Goal: Contribute content: Contribute content

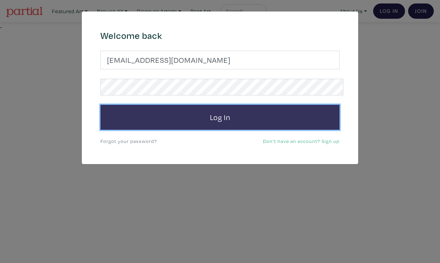
click at [243, 105] on button "Log In" at bounding box center [219, 117] width 239 height 25
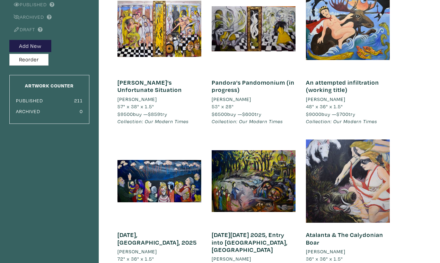
scroll to position [86, 0]
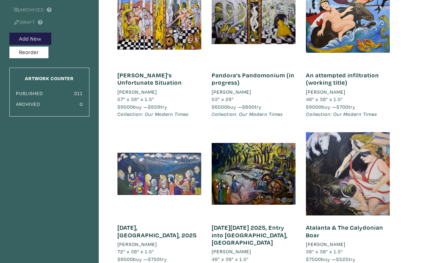
click at [175, 157] on div at bounding box center [159, 174] width 84 height 84
click at [179, 162] on div at bounding box center [159, 174] width 84 height 84
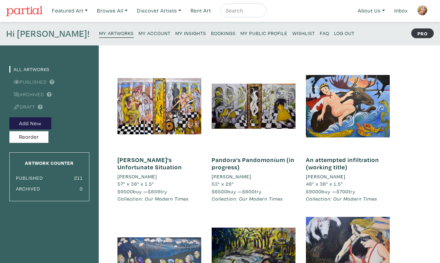
scroll to position [0, 0]
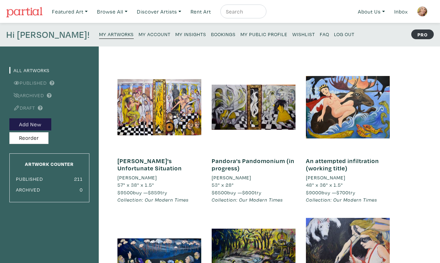
click at [240, 31] on small "My Public Profile" at bounding box center [263, 34] width 47 height 7
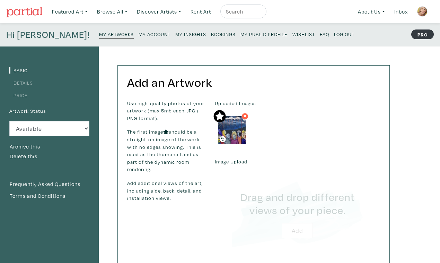
type input "C:\fakepath\DSC_0162 2.JPG"
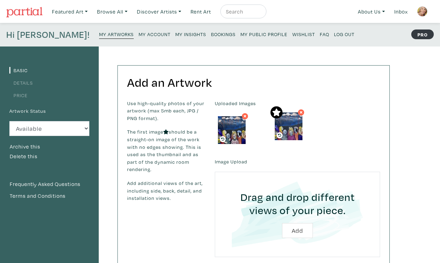
drag, startPoint x: 227, startPoint y: 122, endPoint x: 282, endPoint y: 119, distance: 54.8
click at [284, 120] on img at bounding box center [289, 126] width 28 height 28
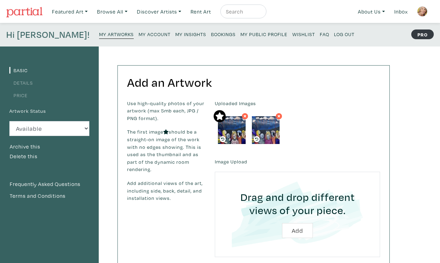
click at [277, 113] on icon at bounding box center [279, 116] width 4 height 6
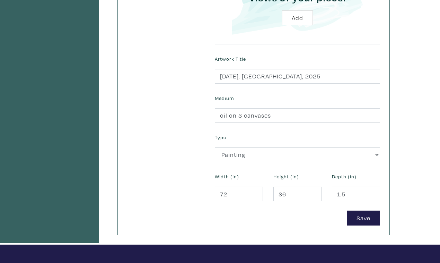
scroll to position [279, 0]
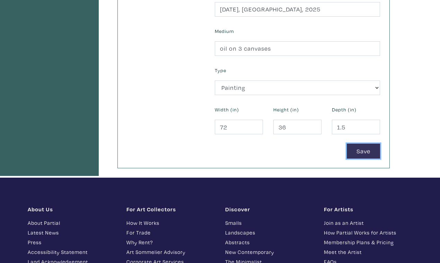
click at [366, 143] on button "Save" at bounding box center [363, 150] width 33 height 15
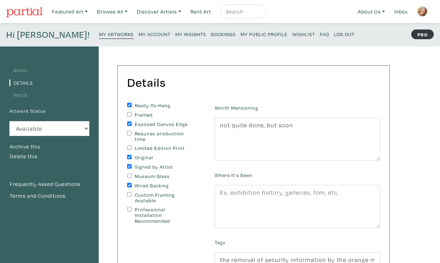
click at [240, 33] on small "My Public Profile" at bounding box center [263, 34] width 47 height 7
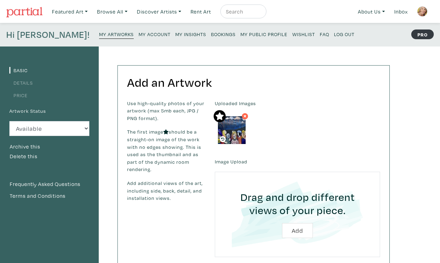
click at [227, 122] on img at bounding box center [232, 130] width 28 height 28
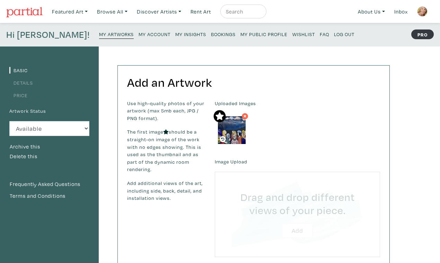
type input "C:\fakepath\DSC_0162 2.JPG"
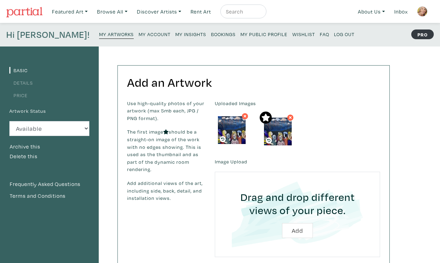
drag, startPoint x: 229, startPoint y: 123, endPoint x: 274, endPoint y: 125, distance: 45.1
click at [275, 125] on img at bounding box center [278, 131] width 28 height 28
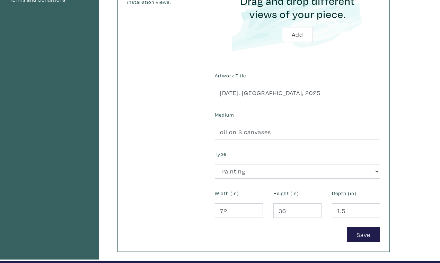
scroll to position [197, 0]
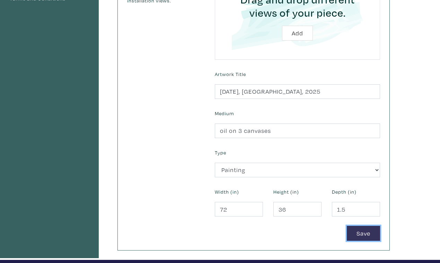
click at [362, 226] on button "Save" at bounding box center [363, 233] width 33 height 15
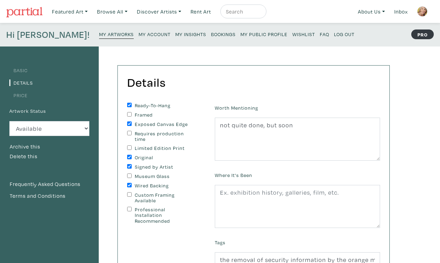
click at [240, 31] on small "My Public Profile" at bounding box center [263, 34] width 47 height 7
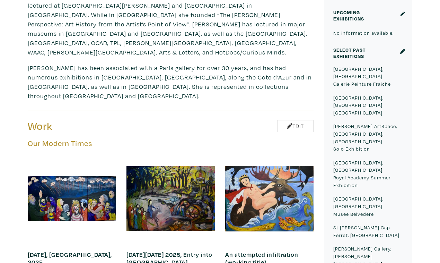
scroll to position [269, 0]
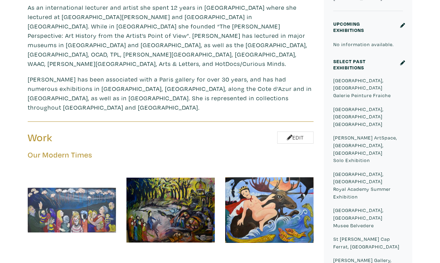
click at [67, 166] on div at bounding box center [72, 210] width 88 height 88
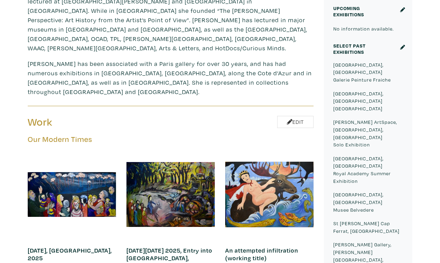
scroll to position [285, 0]
click at [60, 246] on h6 "[DATE], [GEOGRAPHIC_DATA], 2025" at bounding box center [72, 253] width 88 height 15
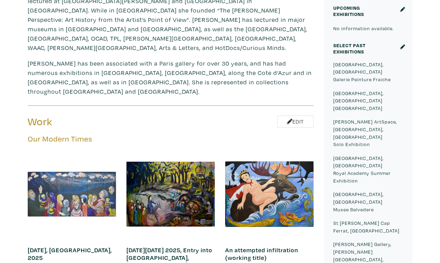
click at [68, 150] on div at bounding box center [72, 194] width 88 height 88
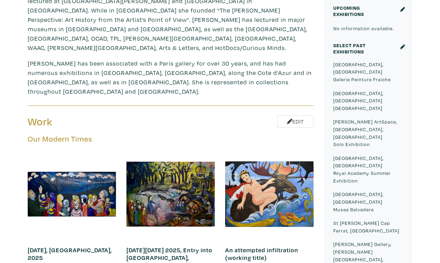
click at [64, 246] on link "[DATE], [GEOGRAPHIC_DATA], 2025" at bounding box center [70, 254] width 84 height 16
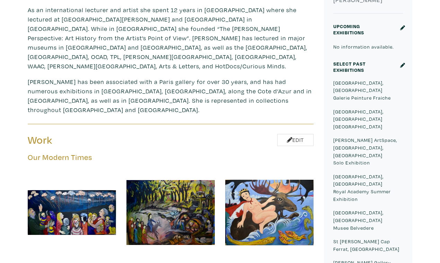
scroll to position [267, 0]
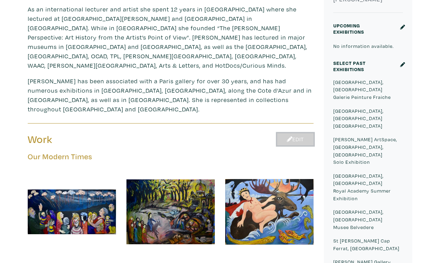
click at [299, 133] on link "Edit" at bounding box center [295, 139] width 36 height 12
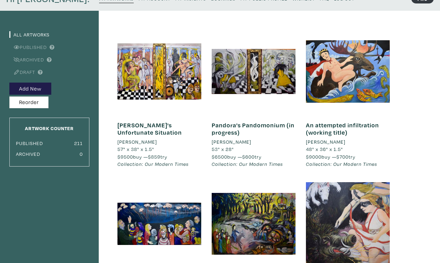
scroll to position [31, 0]
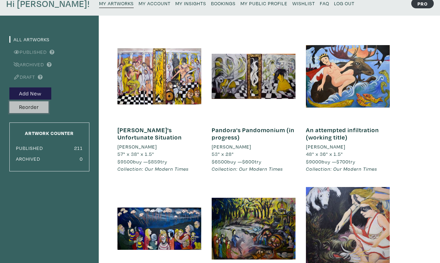
click at [34, 101] on button "Reorder" at bounding box center [28, 107] width 39 height 12
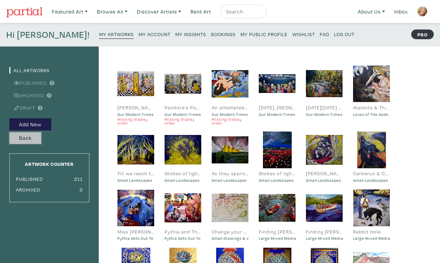
click at [27, 132] on button "Back" at bounding box center [25, 138] width 32 height 12
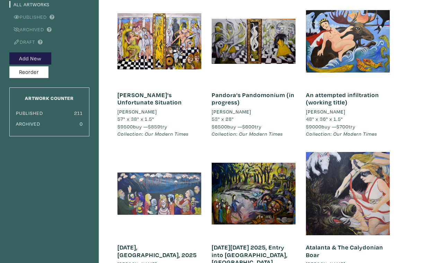
scroll to position [67, 0]
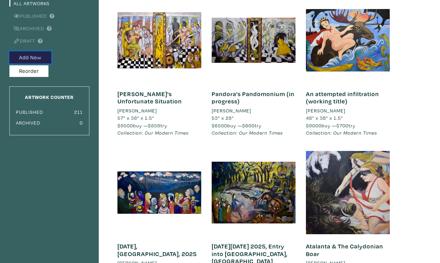
click at [33, 51] on button "Add New" at bounding box center [30, 57] width 42 height 12
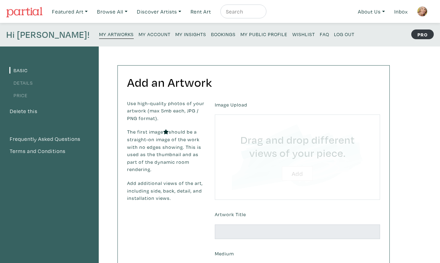
type input "C:\fakepath\DSC_0162 2.JPG"
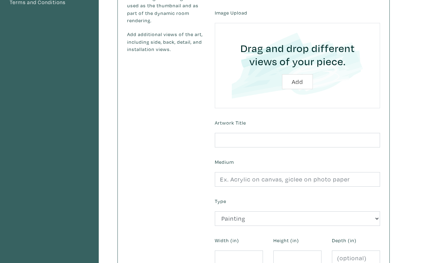
scroll to position [152, 0]
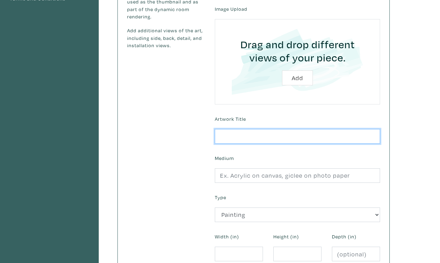
click at [258, 129] on input "text" at bounding box center [297, 136] width 165 height 15
type input "[DATE], [GEOGRAPHIC_DATA], 2025"
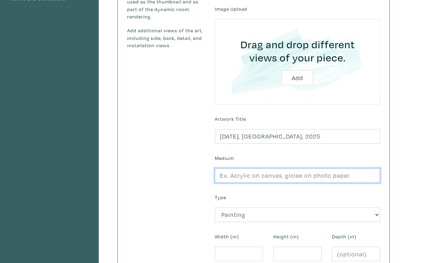
click at [255, 168] on input "text" at bounding box center [297, 175] width 165 height 15
type input "oil on 3 canvases"
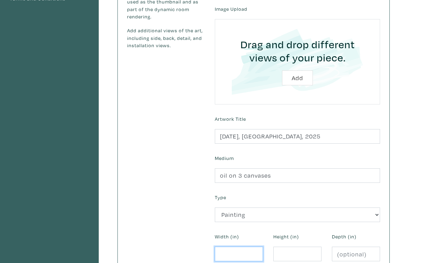
click at [233, 246] on input "number" at bounding box center [239, 253] width 48 height 15
type input "72"
click at [292, 246] on input "number" at bounding box center [297, 253] width 48 height 15
type input "36"
click at [343, 246] on input "number" at bounding box center [356, 253] width 48 height 15
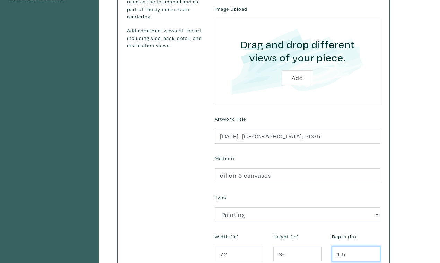
type input "1.5"
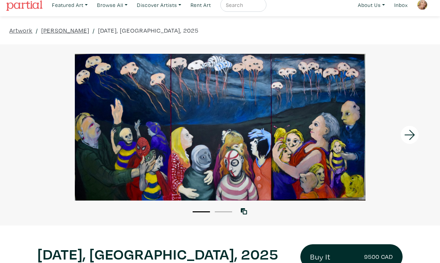
scroll to position [3, 0]
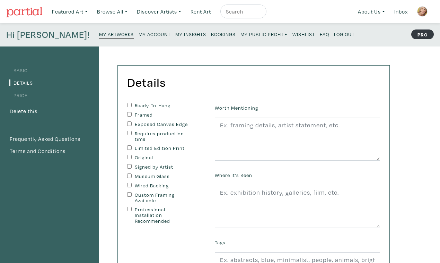
click at [127, 103] on input "Ready-To-Hang" at bounding box center [129, 105] width 5 height 5
checkbox input "true"
click at [127, 121] on input "Exposed Canvas Edge" at bounding box center [129, 123] width 5 height 5
checkbox input "true"
click at [127, 155] on input "Original" at bounding box center [129, 157] width 5 height 5
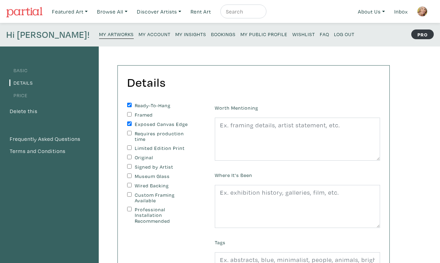
checkbox input "true"
click at [127, 164] on input "Signed by Artist" at bounding box center [129, 166] width 5 height 5
checkbox input "true"
click at [127, 206] on input "Professional Installation Recommended" at bounding box center [129, 208] width 5 height 5
checkbox input "true"
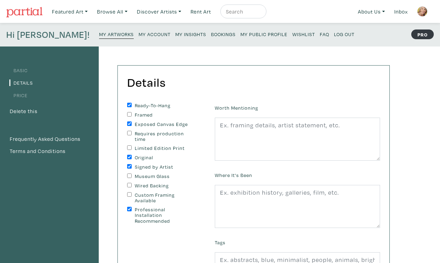
click at [127, 183] on input "Wired Backing" at bounding box center [129, 185] width 5 height 5
checkbox input "true"
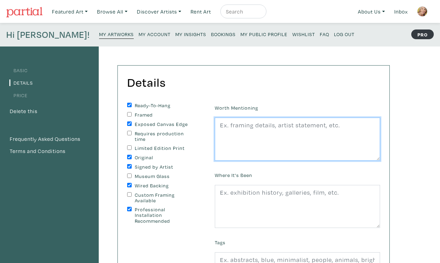
click at [252, 119] on textarea at bounding box center [297, 138] width 165 height 43
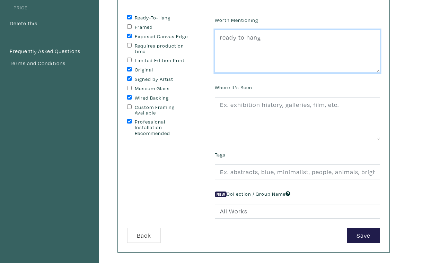
scroll to position [99, 0]
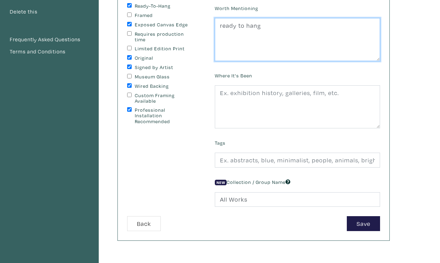
type textarea "ready to hang"
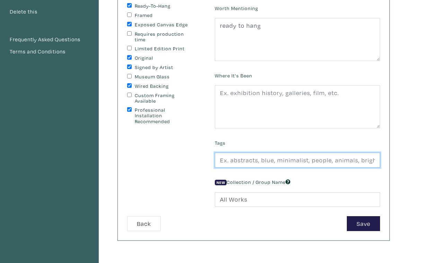
click at [236, 152] on input "text" at bounding box center [297, 159] width 165 height 15
click at [296, 152] on input "Ukraine" at bounding box center [297, 159] width 165 height 15
type input "Ukraine, drones,"
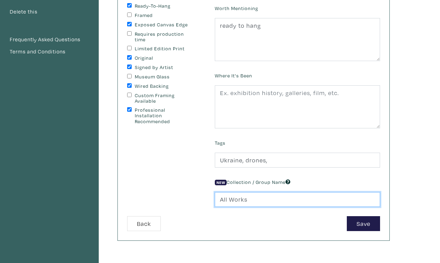
click at [241, 192] on input "All Works" at bounding box center [297, 199] width 165 height 15
click at [243, 192] on input "All WorksOur Modern Times" at bounding box center [297, 199] width 165 height 15
type input "Our Modern Times"
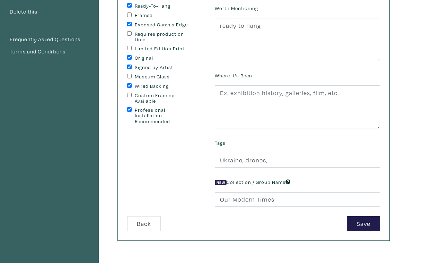
click at [321, 203] on div "Details You can change this at anytime. Ready-To-Hang Framed Exposed Canvas Edg…" at bounding box center [254, 103] width 272 height 274
click at [362, 216] on button "Save" at bounding box center [363, 223] width 33 height 15
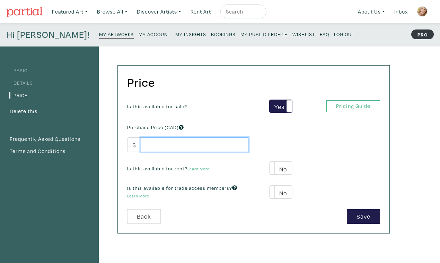
click at [222, 137] on input "number" at bounding box center [195, 144] width 108 height 15
type input "9500"
click at [273, 161] on span at bounding box center [269, 167] width 11 height 13
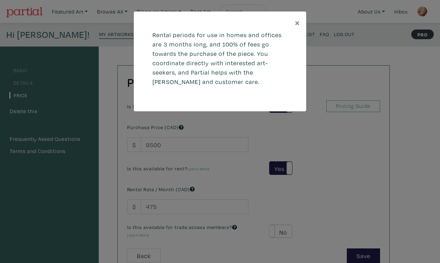
click at [157, 186] on div "× Rental periods for use in homes and offices are 3 months long, and 100% of fe…" at bounding box center [220, 131] width 440 height 263
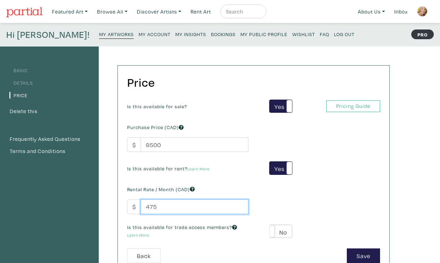
click at [151, 199] on input "475" at bounding box center [195, 206] width 108 height 15
type input "4"
type input "750"
click at [272, 225] on span at bounding box center [269, 231] width 11 height 13
type input "570"
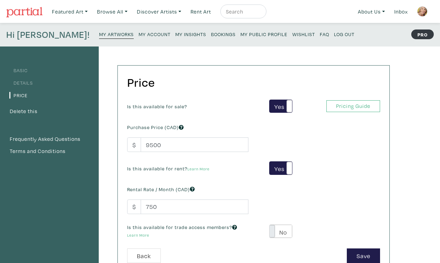
type input "1710"
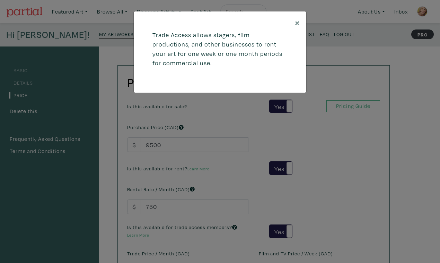
click at [183, 244] on div "× Trade Access allows stagers, film productions, and other businesses to rent y…" at bounding box center [220, 131] width 440 height 263
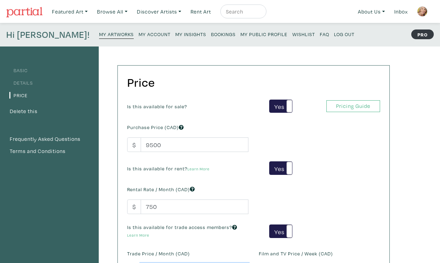
type input "5"
type input "1500"
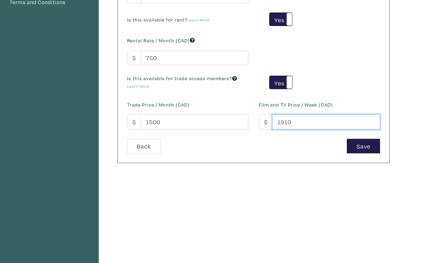
scroll to position [154, 0]
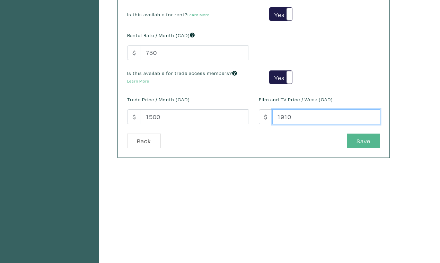
type input "1910"
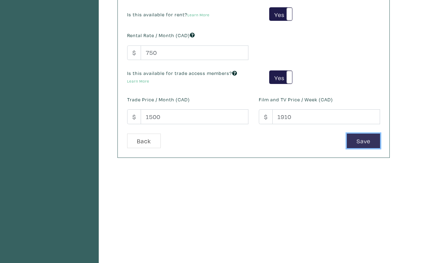
click at [363, 133] on button "Save" at bounding box center [363, 140] width 33 height 15
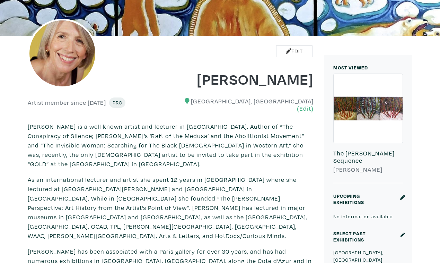
scroll to position [85, 0]
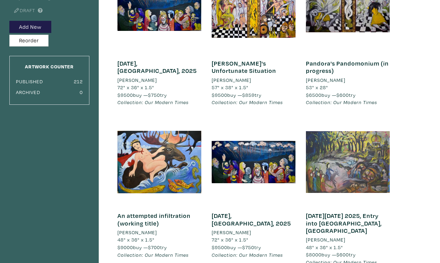
scroll to position [96, 0]
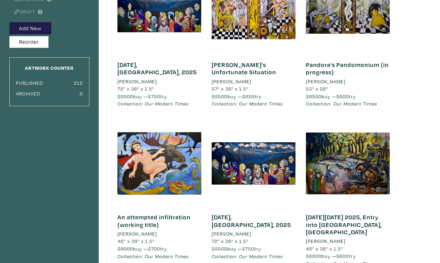
click at [250, 213] on link "[DATE], [GEOGRAPHIC_DATA], 2025" at bounding box center [251, 221] width 79 height 16
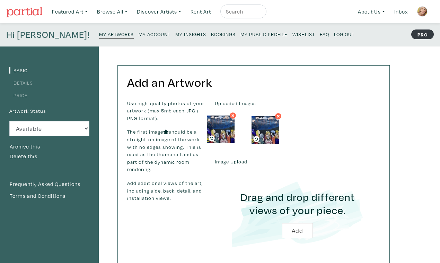
drag, startPoint x: 268, startPoint y: 120, endPoint x: 223, endPoint y: 120, distance: 44.4
click at [223, 120] on img at bounding box center [221, 129] width 28 height 28
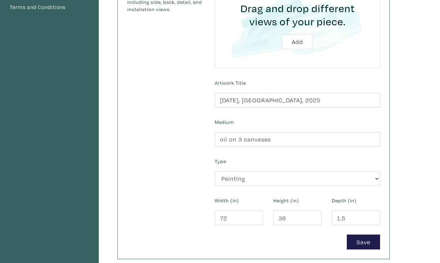
scroll to position [190, 0]
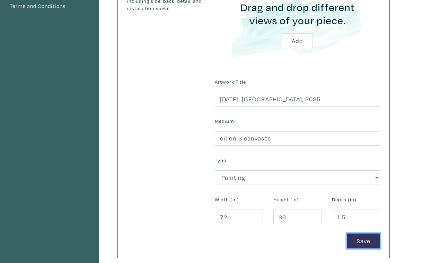
click at [367, 233] on button "Save" at bounding box center [363, 240] width 33 height 15
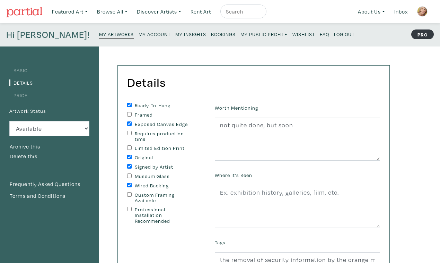
click at [99, 31] on small "My Artworks" at bounding box center [116, 34] width 35 height 7
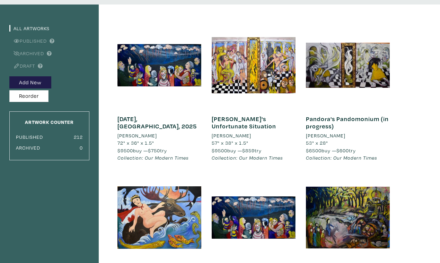
scroll to position [45, 0]
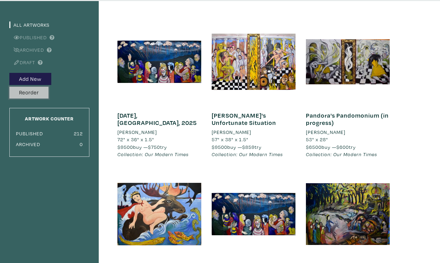
click at [37, 87] on button "Reorder" at bounding box center [28, 93] width 39 height 12
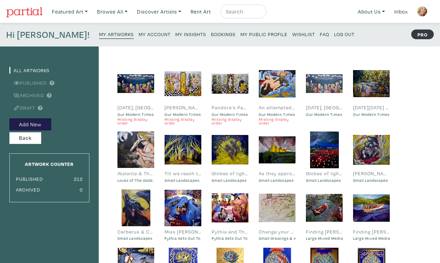
click at [323, 94] on div at bounding box center [324, 83] width 37 height 37
click at [318, 111] on small "Our Modern Times" at bounding box center [324, 114] width 37 height 6
click at [322, 104] on div "[DATE], [GEOGRAPHIC_DATA], 2025" at bounding box center [324, 108] width 37 height 8
click at [36, 118] on button "Add New" at bounding box center [30, 124] width 42 height 12
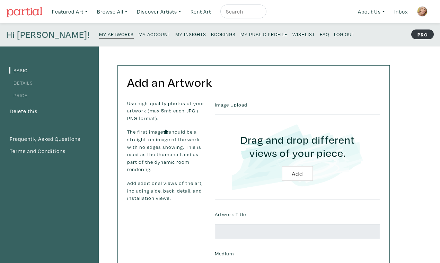
click at [99, 31] on small "My Artworks" at bounding box center [116, 34] width 35 height 7
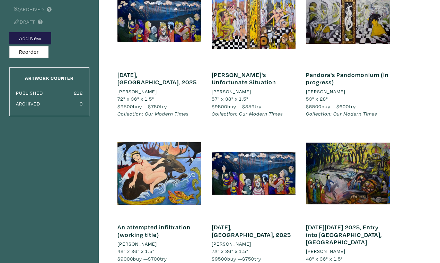
scroll to position [91, 0]
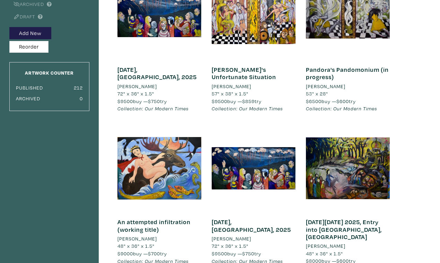
click at [235, 235] on li "[PERSON_NAME]" at bounding box center [231, 239] width 39 height 8
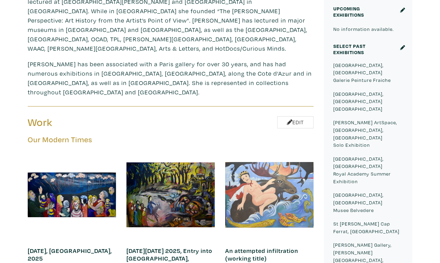
scroll to position [286, 0]
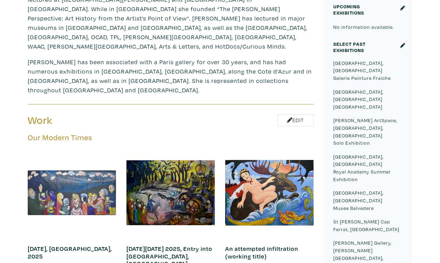
click at [82, 162] on div at bounding box center [72, 192] width 88 height 88
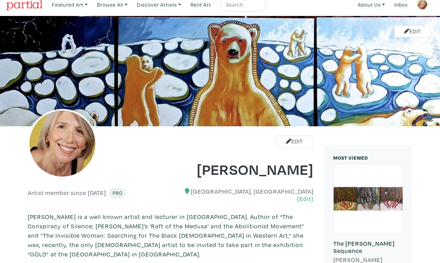
scroll to position [0, 0]
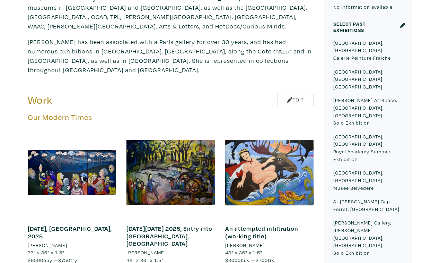
scroll to position [303, 0]
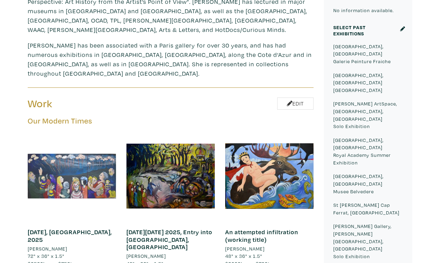
click at [59, 132] on div at bounding box center [72, 176] width 88 height 88
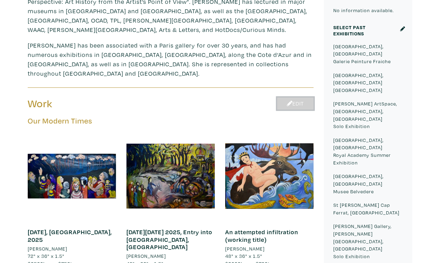
click at [298, 97] on link "Edit" at bounding box center [295, 103] width 36 height 12
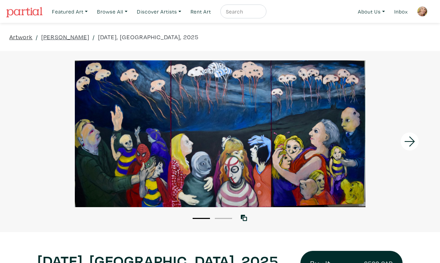
click at [16, 33] on link "Artwork" at bounding box center [20, 36] width 23 height 9
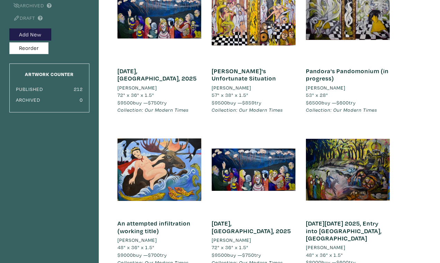
scroll to position [80, 0]
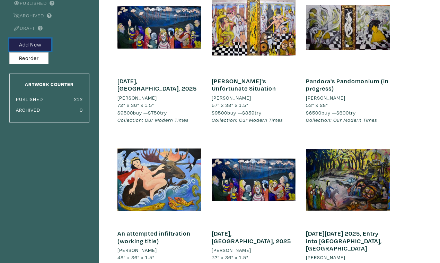
click at [35, 38] on button "Add New" at bounding box center [30, 44] width 42 height 12
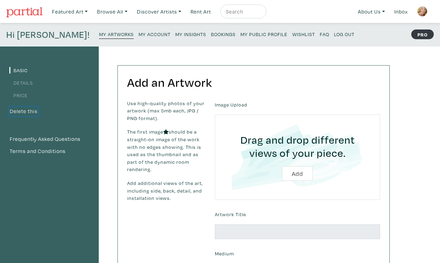
click at [29, 107] on button "Delete this" at bounding box center [23, 111] width 28 height 9
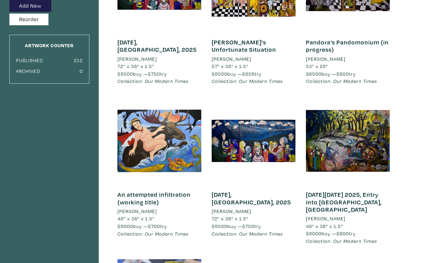
scroll to position [122, 0]
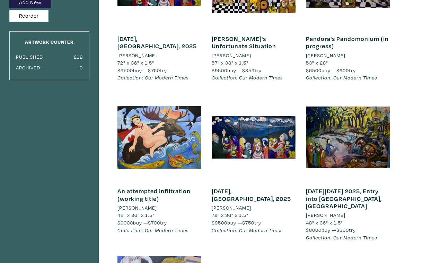
click at [236, 211] on span "72" x 36" x 1.5"" at bounding box center [230, 214] width 37 height 7
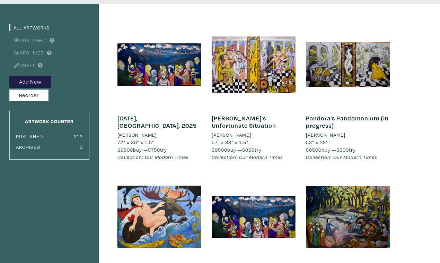
scroll to position [42, 0]
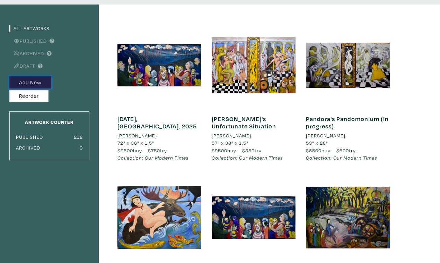
click at [33, 76] on button "Add New" at bounding box center [30, 82] width 42 height 12
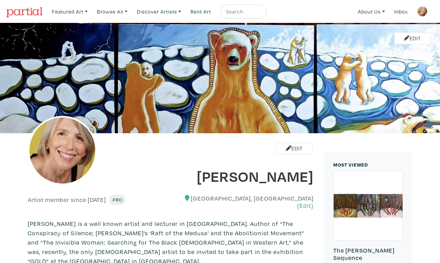
click at [178, 169] on h1 "Suzanne Tevlin" at bounding box center [245, 175] width 138 height 19
click at [412, 33] on link "Edit" at bounding box center [412, 38] width 36 height 12
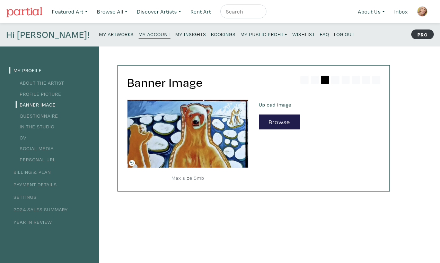
click at [99, 31] on small "My Artworks" at bounding box center [116, 34] width 35 height 7
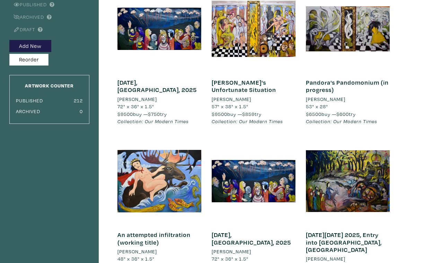
scroll to position [73, 0]
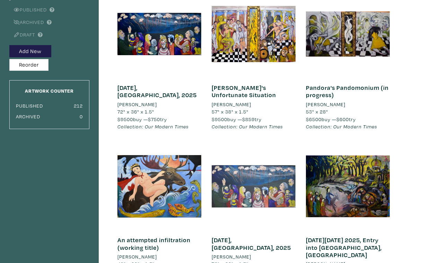
click at [255, 182] on div at bounding box center [254, 186] width 84 height 84
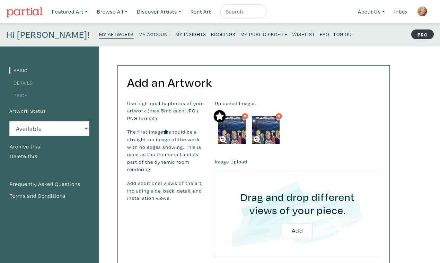
click at [34, 107] on label "Artwork Status" at bounding box center [27, 111] width 37 height 8
click at [27, 152] on button "Delete this" at bounding box center [23, 156] width 28 height 9
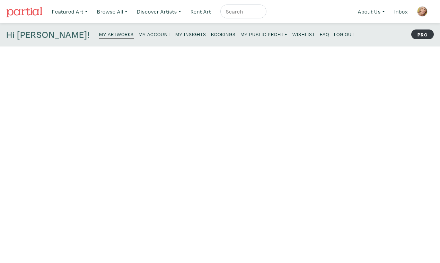
click at [99, 32] on small "My Artworks" at bounding box center [116, 34] width 35 height 7
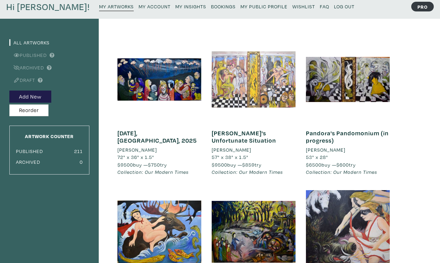
scroll to position [27, 0]
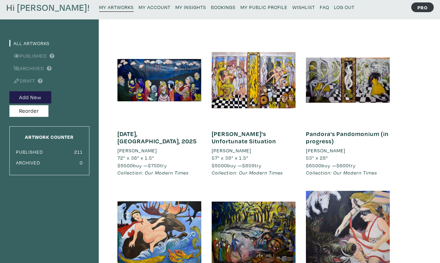
click at [240, 4] on small "My Public Profile" at bounding box center [263, 7] width 47 height 7
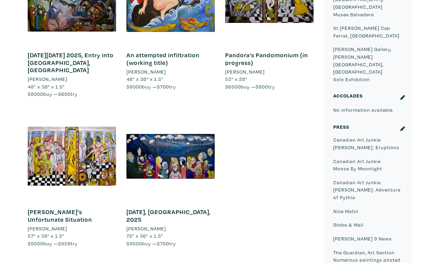
scroll to position [480, 0]
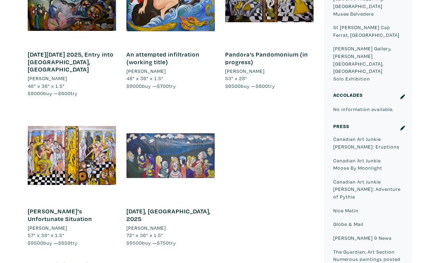
click at [184, 111] on div at bounding box center [170, 155] width 88 height 88
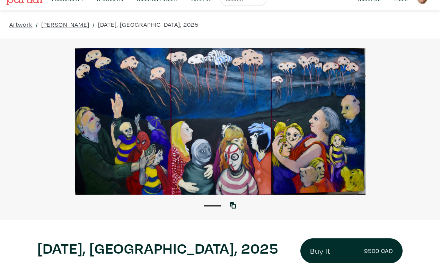
scroll to position [13, 0]
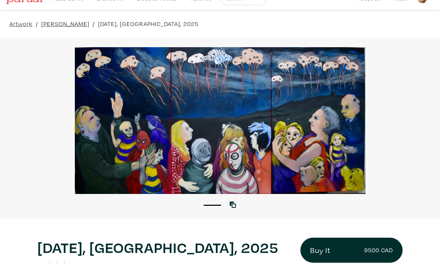
click at [400, 177] on div at bounding box center [220, 120] width 440 height 147
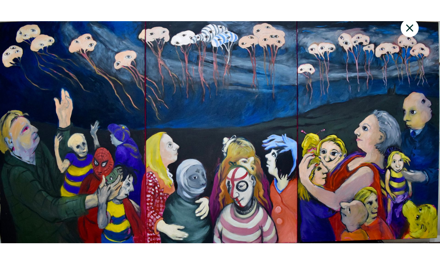
scroll to position [35, 0]
click at [384, 6] on div "1 View with WallSpacer AR" at bounding box center [220, 131] width 440 height 263
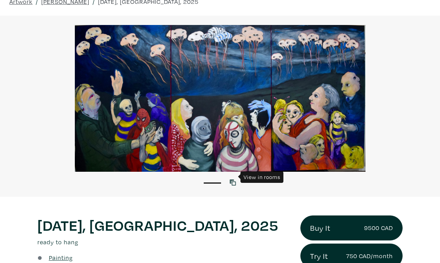
click at [232, 179] on icon at bounding box center [233, 182] width 6 height 6
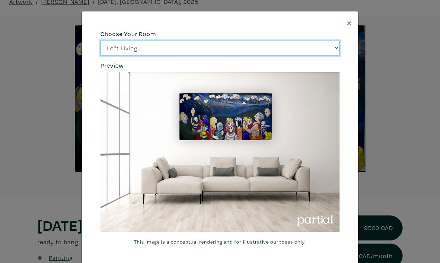
click option "Bright Bedroom" at bounding box center [0, 0] width 0 height 0
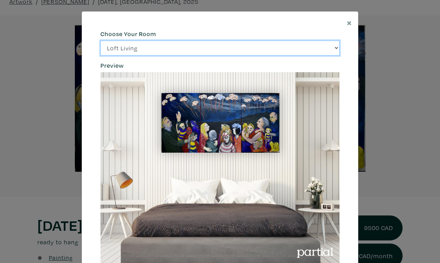
click option "City Office" at bounding box center [0, 0] width 0 height 0
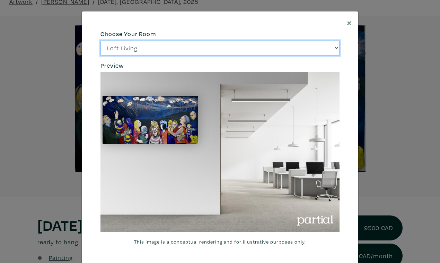
select select "/thumb/phpThumb.php?src=https%3A%2F%[DOMAIN_NAME]%2Fprojects%2Frendering%2Fimag…"
click option "Gallery Space" at bounding box center [0, 0] width 0 height 0
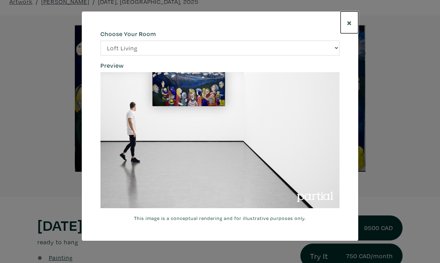
click at [350, 19] on span "×" at bounding box center [349, 22] width 5 height 12
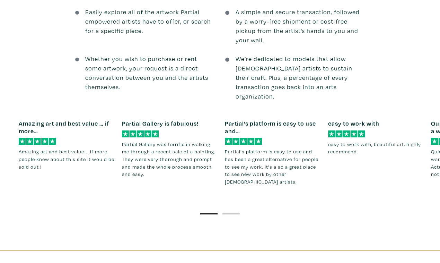
scroll to position [871, 0]
